Goal: Information Seeking & Learning: Understand process/instructions

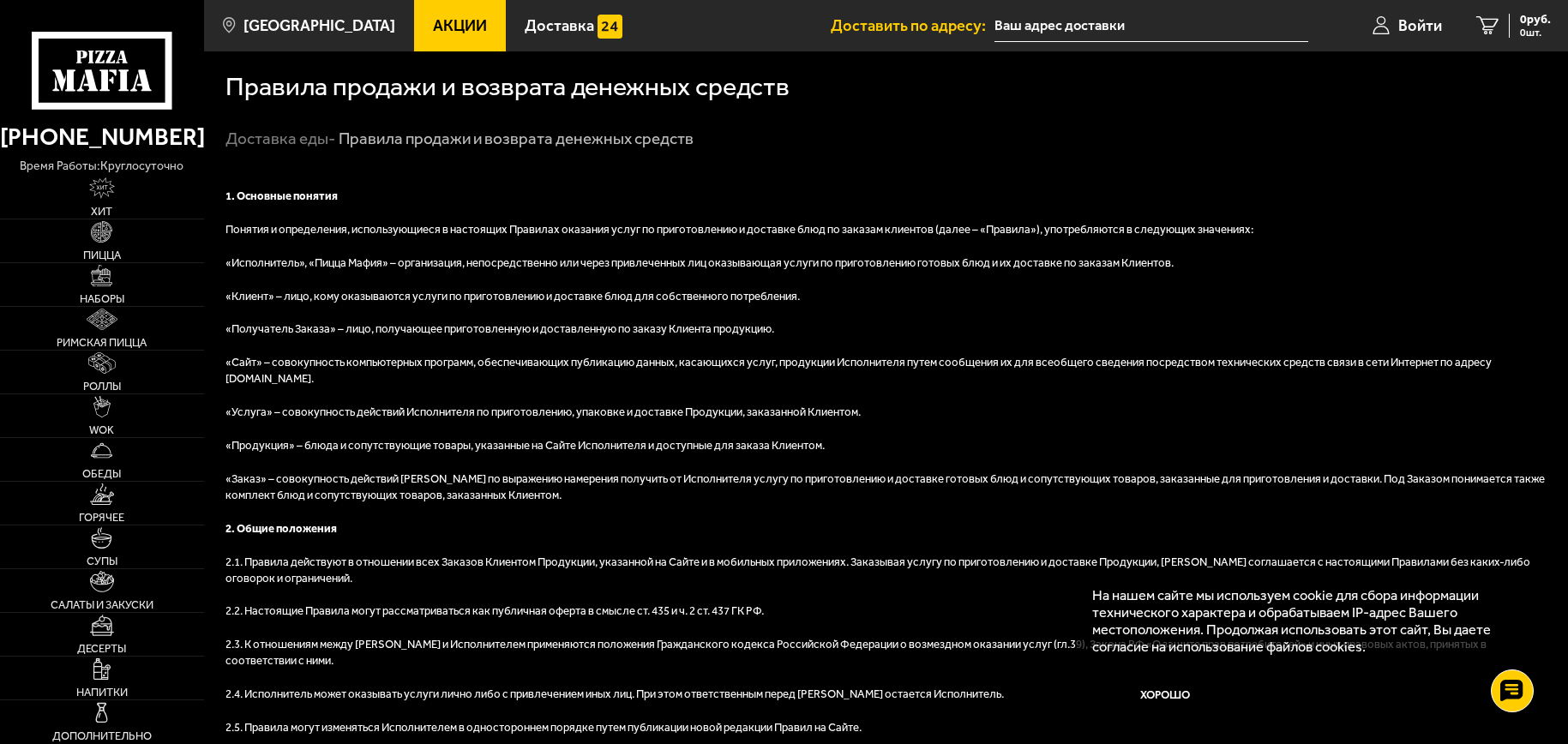
click at [1171, 103] on div "Правила продажи и возврата денежных средств" at bounding box center [886, 83] width 1321 height 64
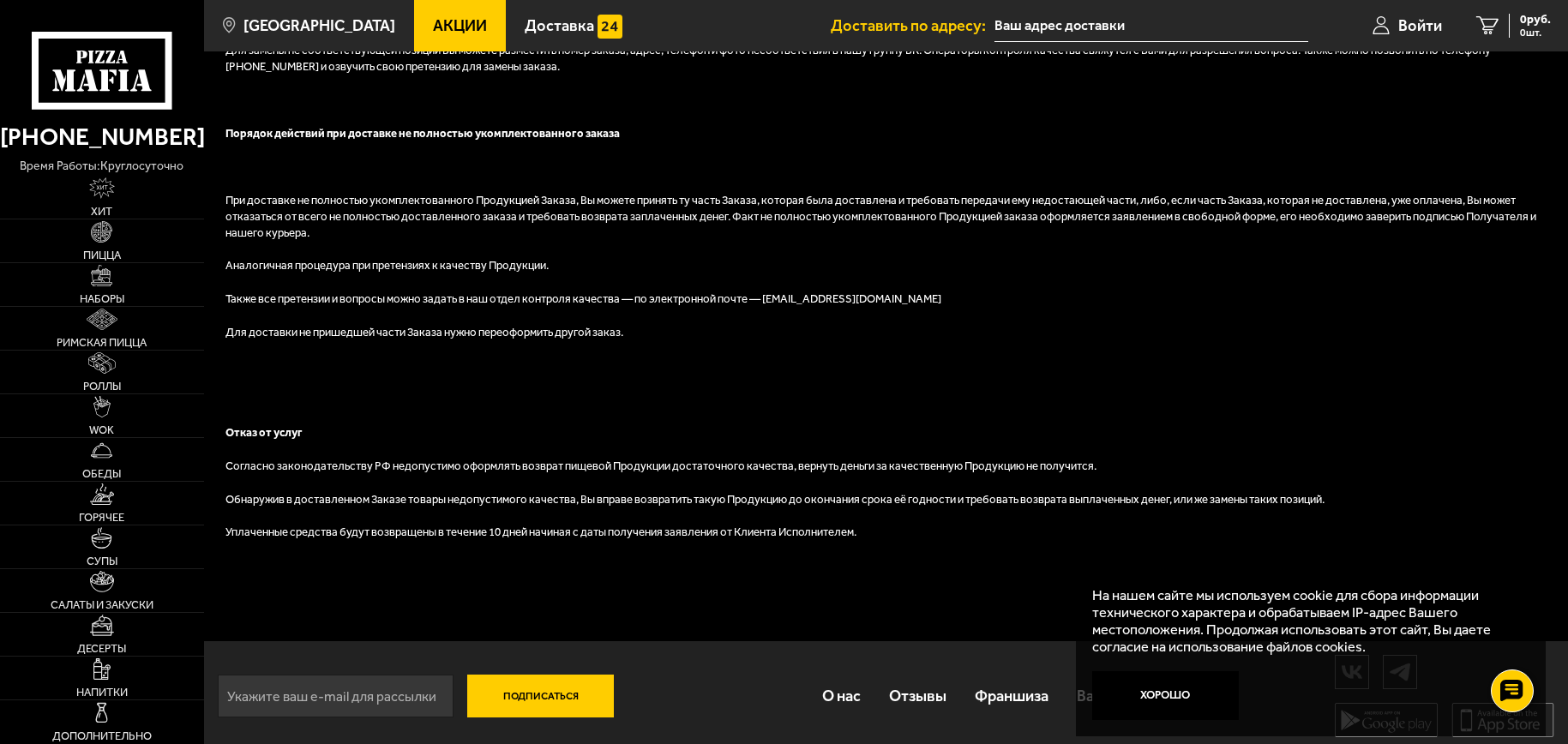
scroll to position [950, 0]
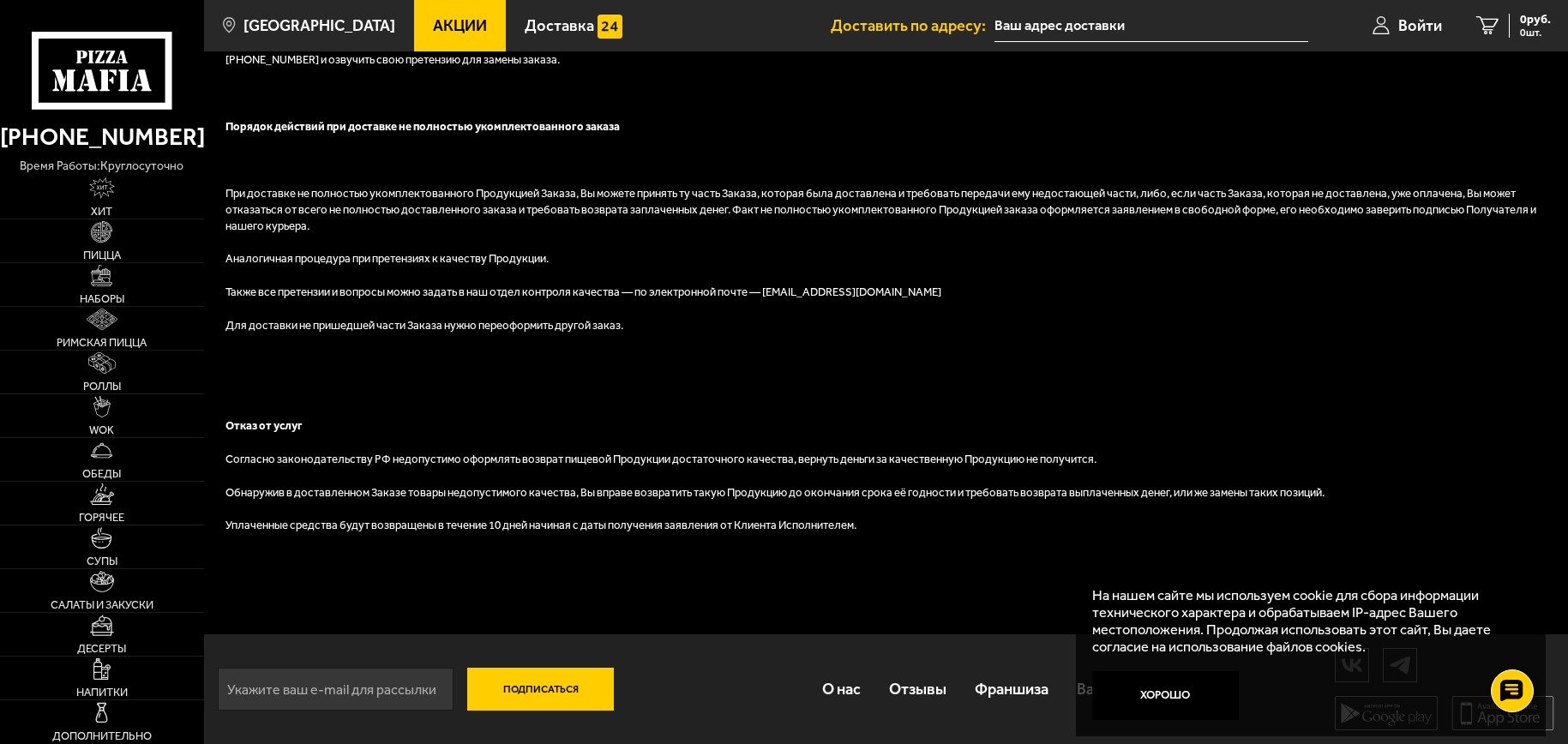
click at [1191, 698] on button "Хорошо" at bounding box center [1165, 696] width 146 height 48
